Goal: Information Seeking & Learning: Learn about a topic

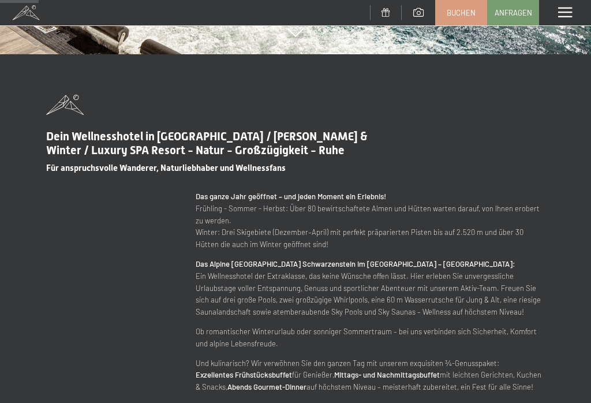
click at [559, 10] on span at bounding box center [565, 12] width 14 height 10
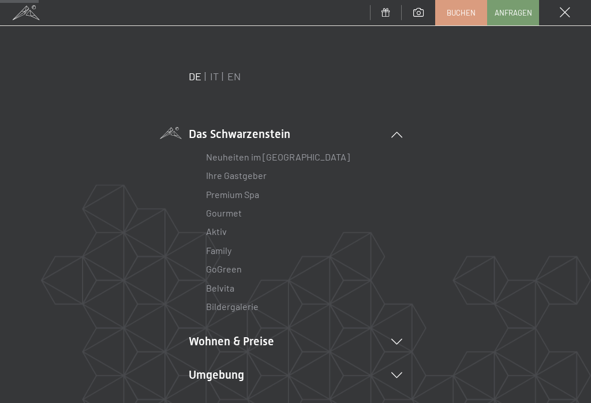
scroll to position [387, 0]
click at [219, 371] on li "Umgebung Das Ahrntal Ski & Winter Skifahren Skischule Wandern & [PERSON_NAME] W…" at bounding box center [295, 374] width 213 height 16
click at [213, 231] on link "Aktiv" at bounding box center [216, 231] width 21 height 11
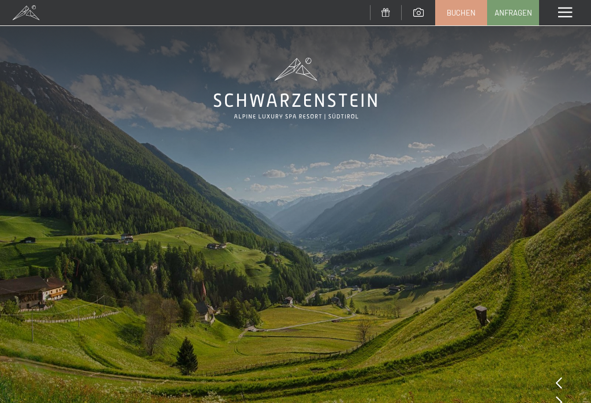
click at [556, 16] on div "Menü" at bounding box center [565, 12] width 52 height 25
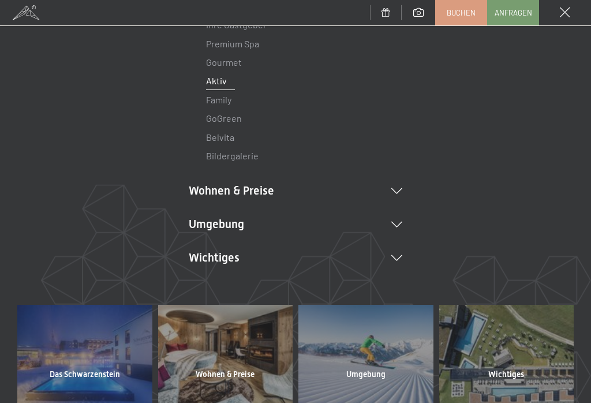
scroll to position [148, 0]
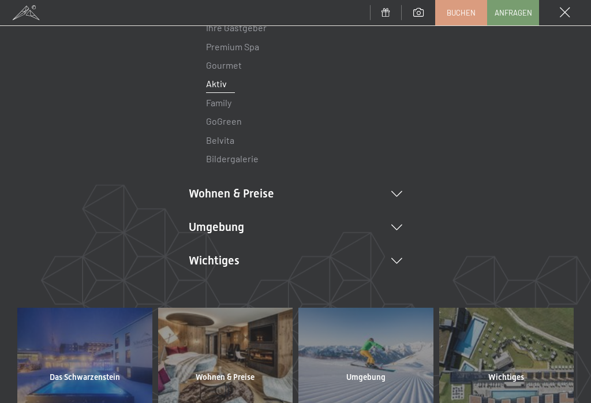
click at [292, 254] on li "Wichtiges Lage & Anreise Online bezahlen Webcam & Wetter Downloads" at bounding box center [295, 260] width 213 height 16
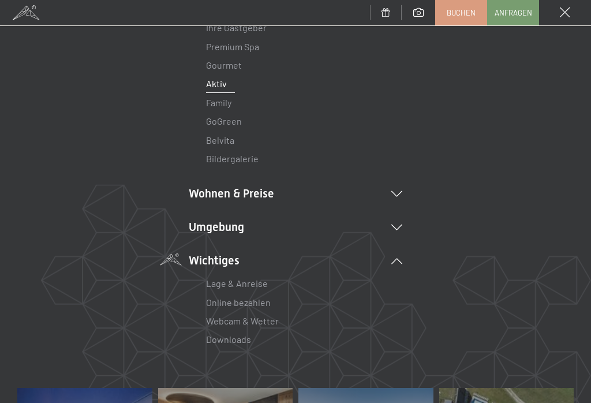
click at [256, 316] on link "Webcam & Wetter" at bounding box center [242, 320] width 73 height 11
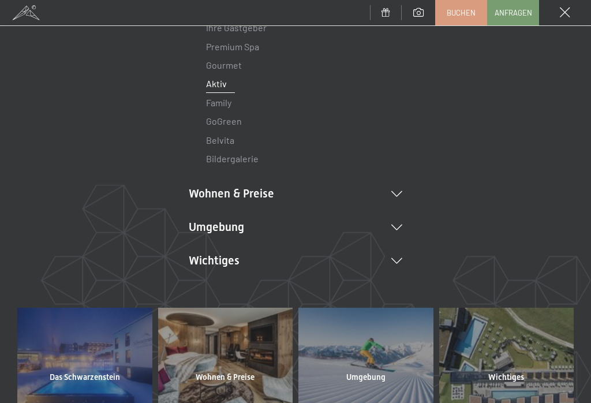
click at [95, 340] on div at bounding box center [84, 357] width 135 height 100
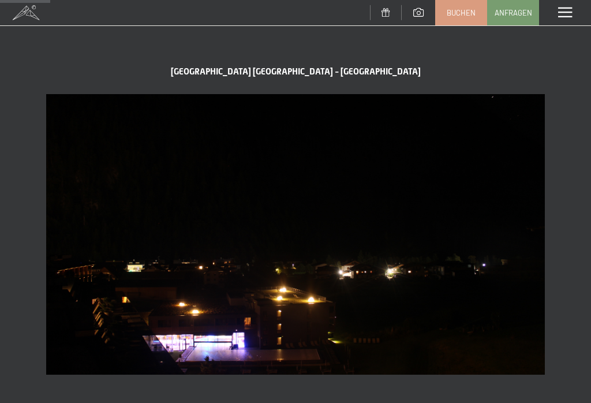
scroll to position [272, 0]
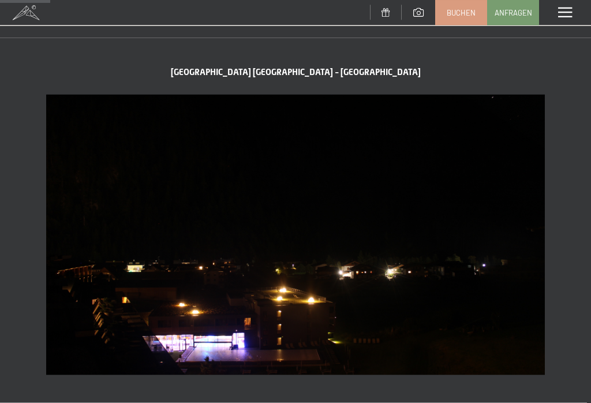
click at [233, 230] on img at bounding box center [295, 235] width 498 height 280
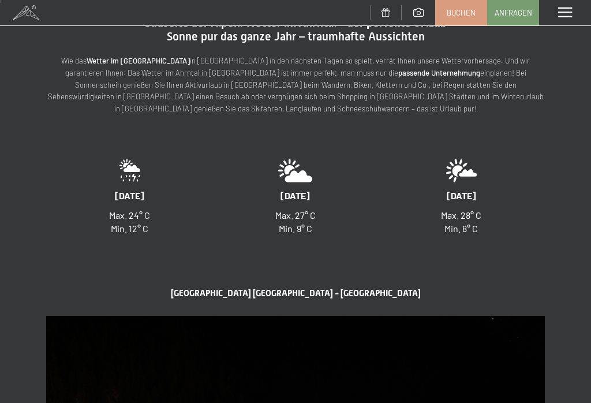
scroll to position [0, 0]
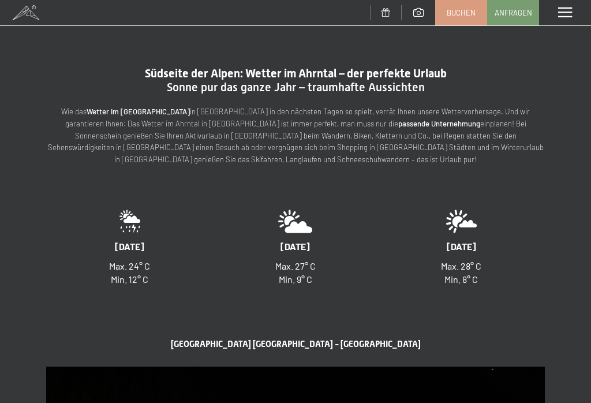
click at [103, 108] on strong "Wetter im Ahrntal" at bounding box center [138, 111] width 103 height 9
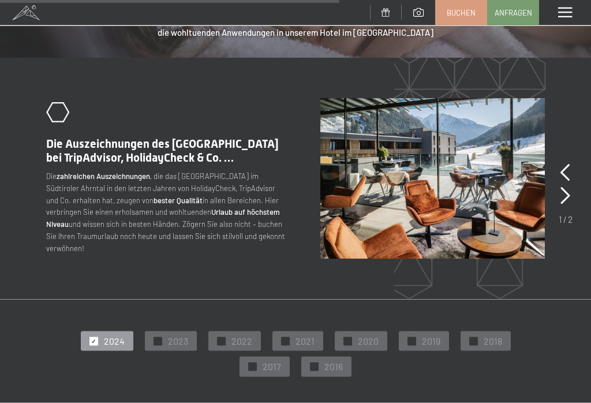
scroll to position [1731, 0]
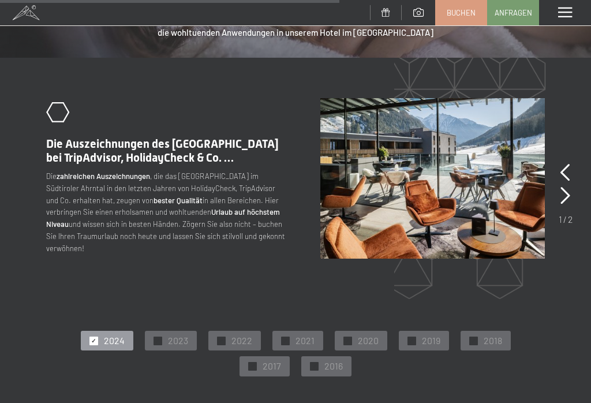
click at [569, 14] on span at bounding box center [565, 12] width 14 height 10
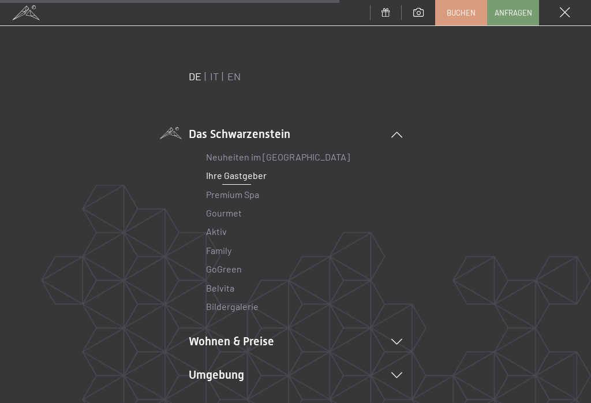
scroll to position [0, 0]
click at [573, 3] on div "Menü" at bounding box center [565, 12] width 52 height 25
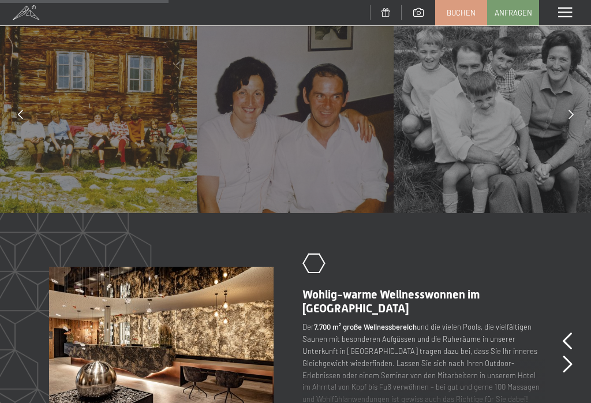
scroll to position [864, 0]
